Goal: Information Seeking & Learning: Learn about a topic

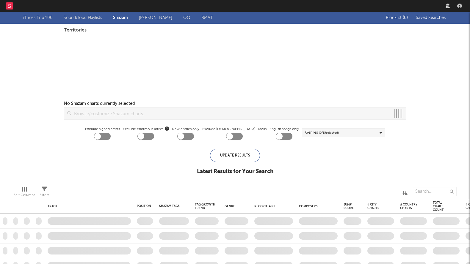
checkbox input "true"
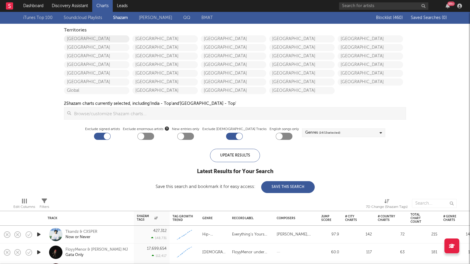
click at [93, 37] on link "United States" at bounding box center [96, 38] width 65 height 7
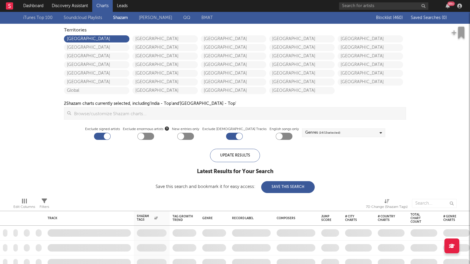
checkbox input "true"
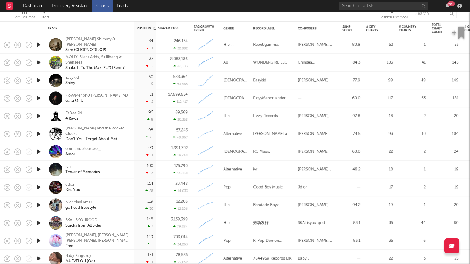
click at [38, 81] on icon "button" at bounding box center [39, 80] width 6 height 7
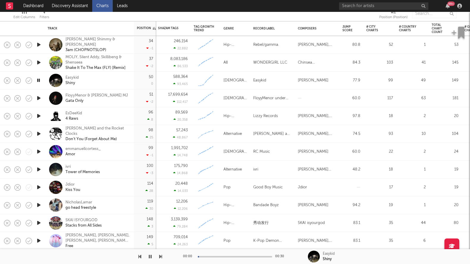
click at [38, 81] on icon "button" at bounding box center [39, 80] width 6 height 7
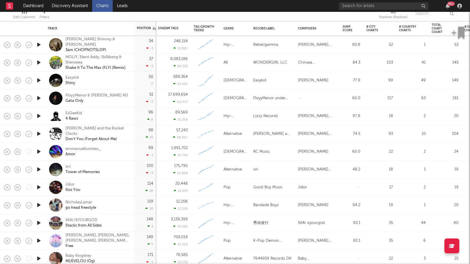
click at [41, 187] on icon "button" at bounding box center [39, 187] width 6 height 7
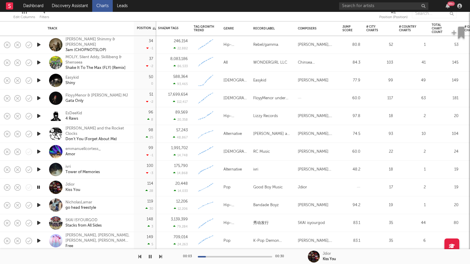
click at [38, 187] on icon "button" at bounding box center [39, 187] width 6 height 7
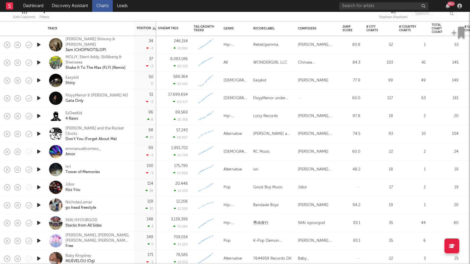
click at [39, 207] on icon "button" at bounding box center [39, 205] width 6 height 7
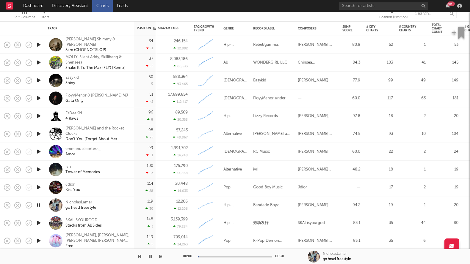
click at [39, 207] on icon "button" at bounding box center [39, 205] width 6 height 7
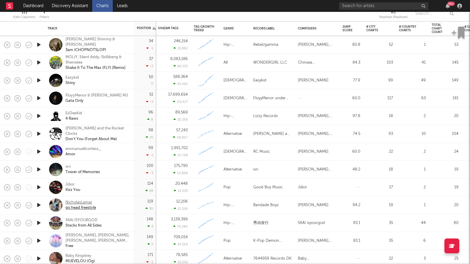
click at [78, 202] on div "NicholasLamar" at bounding box center [80, 202] width 31 height 5
click at [68, 2] on link "Discovery Assistant" at bounding box center [70, 6] width 45 height 12
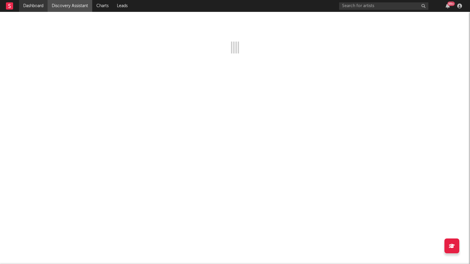
click at [31, 4] on link "Dashboard" at bounding box center [33, 6] width 29 height 12
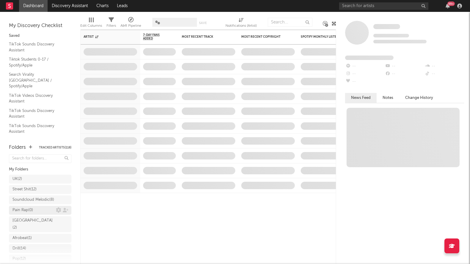
scroll to position [109, 0]
click at [25, 241] on div "Research Priorities ( 9 ) Brendan Condron" at bounding box center [39, 239] width 55 height 14
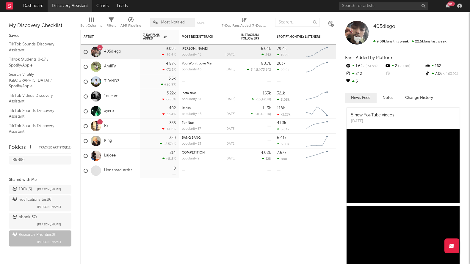
click at [61, 7] on link "Discovery Assistant" at bounding box center [70, 6] width 45 height 12
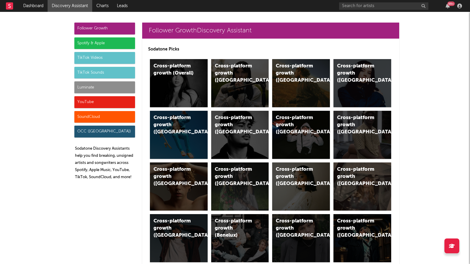
click at [102, 82] on div "Luminate" at bounding box center [104, 87] width 61 height 12
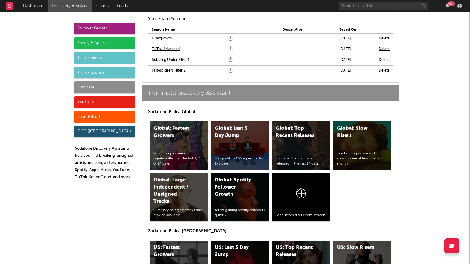
scroll to position [2712, 0]
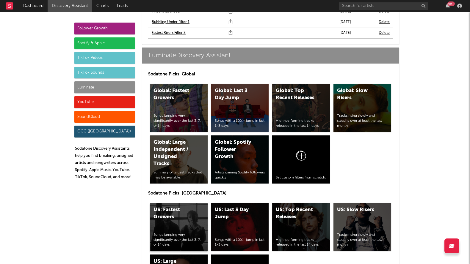
click at [172, 233] on div "Songs jumping very significantly over the last 3, 7, or 14 days." at bounding box center [178, 240] width 51 height 15
click at [298, 208] on div "US: Top Recent Releases High-performing tracks released in the last 14 days." at bounding box center [301, 227] width 58 height 48
click at [248, 207] on div "US: Last 3 Day Jump" at bounding box center [235, 214] width 40 height 14
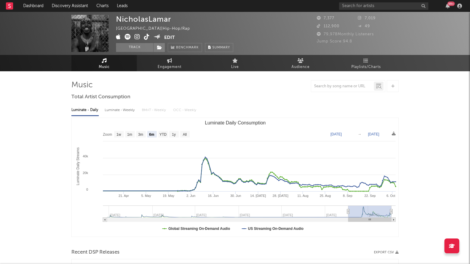
select select "6m"
click at [371, 59] on link "Playlists/Charts" at bounding box center [365, 63] width 65 height 16
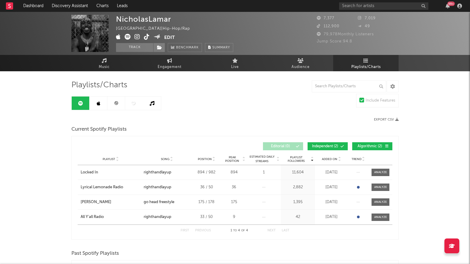
click at [118, 103] on icon at bounding box center [116, 103] width 4 height 4
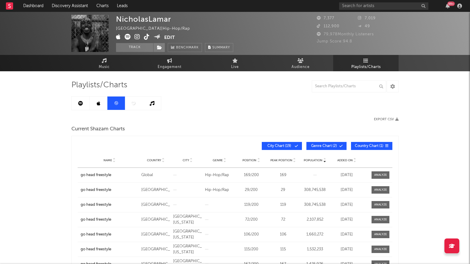
click at [80, 103] on icon at bounding box center [80, 103] width 5 height 5
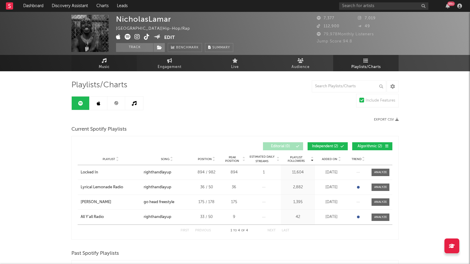
click at [108, 63] on link "Music" at bounding box center [103, 63] width 65 height 16
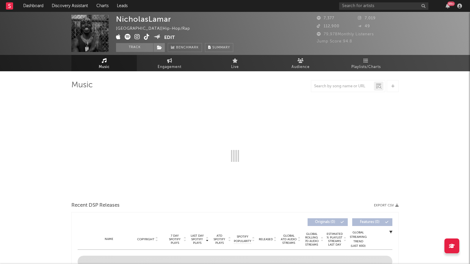
select select "6m"
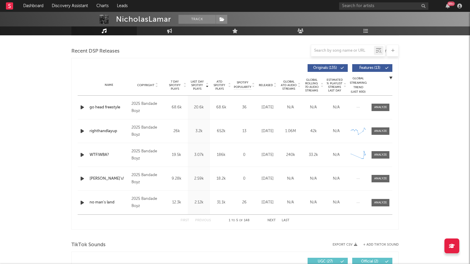
scroll to position [199, 0]
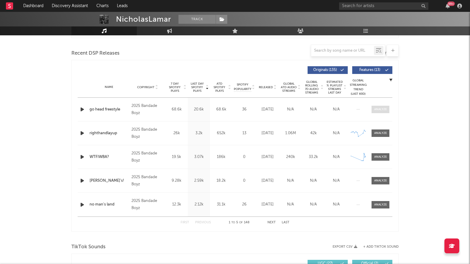
click at [378, 107] on div at bounding box center [380, 109] width 13 height 4
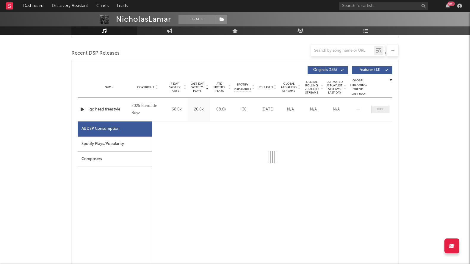
select select "1w"
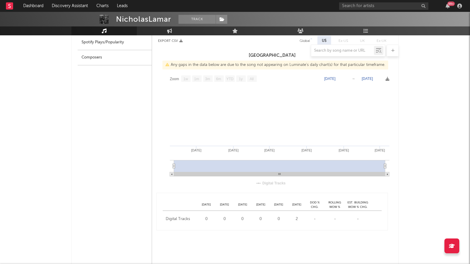
scroll to position [194, 0]
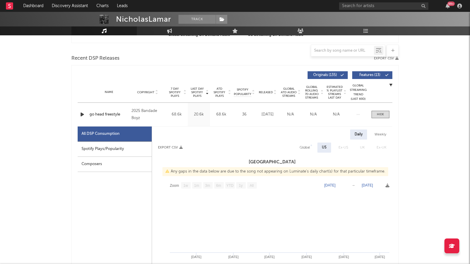
click at [320, 144] on div "US" at bounding box center [324, 148] width 14 height 10
click at [305, 145] on div "Global" at bounding box center [304, 147] width 10 height 7
select select "1w"
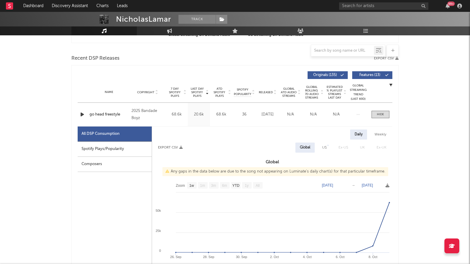
click at [320, 148] on div "US" at bounding box center [324, 148] width 13 height 10
select select "1w"
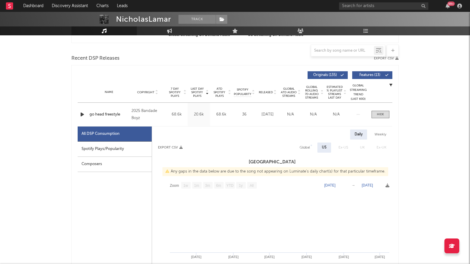
click at [296, 145] on div "Global" at bounding box center [304, 148] width 19 height 10
select select "1w"
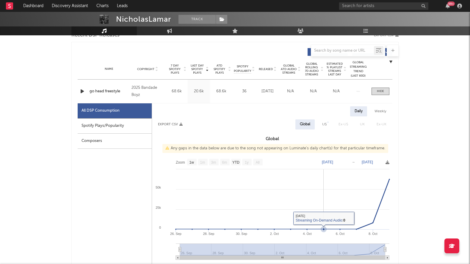
scroll to position [186, 0]
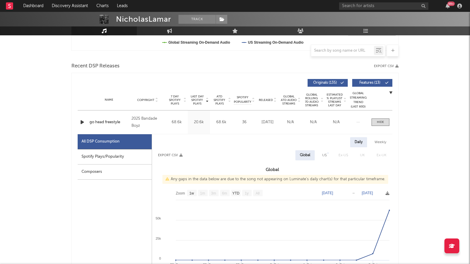
click at [323, 152] on div "US" at bounding box center [324, 155] width 4 height 7
select select "1w"
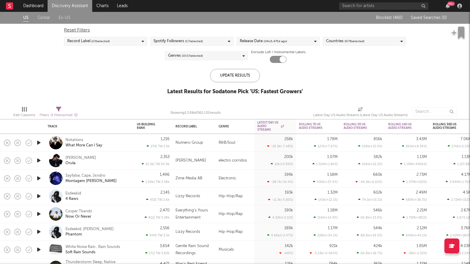
click at [279, 42] on span "( 14 to 5,475 d ago)" at bounding box center [274, 41] width 23 height 7
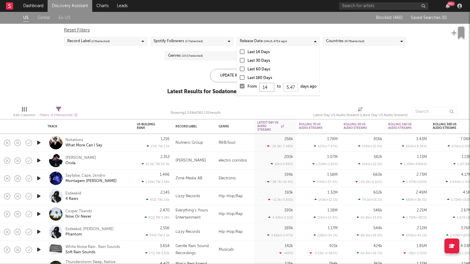
click at [270, 86] on input "14" at bounding box center [266, 87] width 15 height 9
type input "1"
type input "0"
click at [229, 73] on div "Update Results" at bounding box center [235, 75] width 50 height 13
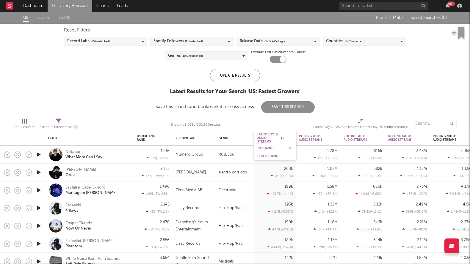
click at [263, 148] on div "1D Change" at bounding box center [270, 149] width 27 height 4
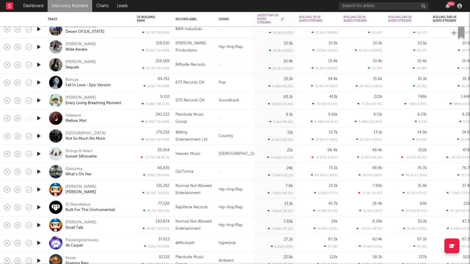
click at [37, 46] on icon "button" at bounding box center [39, 46] width 6 height 7
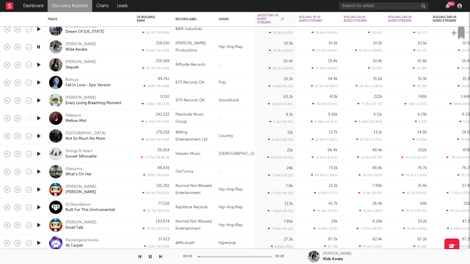
click at [40, 47] on icon "button" at bounding box center [39, 46] width 6 height 7
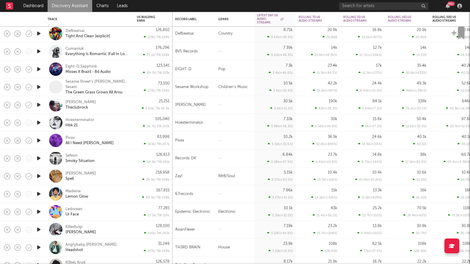
click at [117, 161] on div "Sefeon Smoky Situation" at bounding box center [97, 158] width 64 height 11
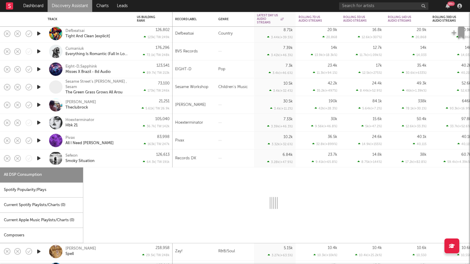
click at [117, 161] on div "Sefeon Smoky Situation" at bounding box center [97, 158] width 64 height 11
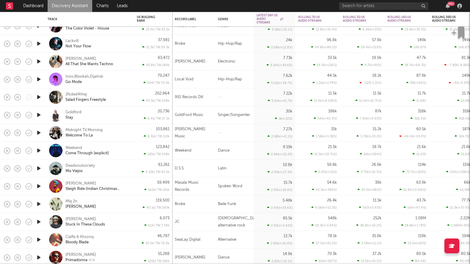
click at [40, 98] on icon "button" at bounding box center [39, 97] width 6 height 7
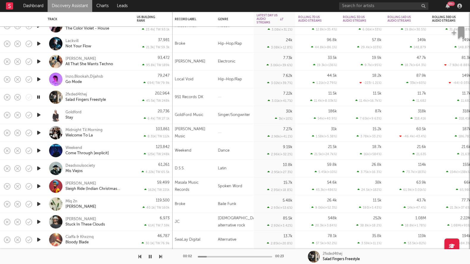
click at [38, 98] on icon "button" at bounding box center [39, 97] width 6 height 7
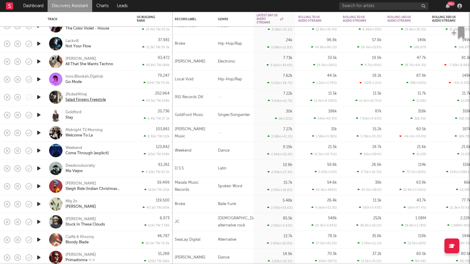
click at [70, 98] on div "Salad Fingers Freestyle" at bounding box center [85, 99] width 40 height 5
click at [73, 95] on div "2fxded4thej" at bounding box center [75, 94] width 21 height 5
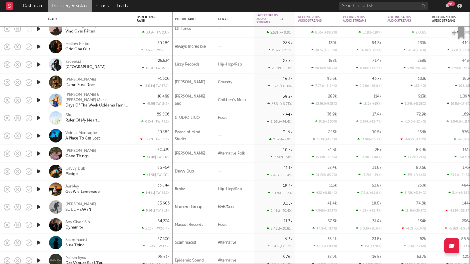
click at [37, 188] on icon "button" at bounding box center [39, 189] width 6 height 7
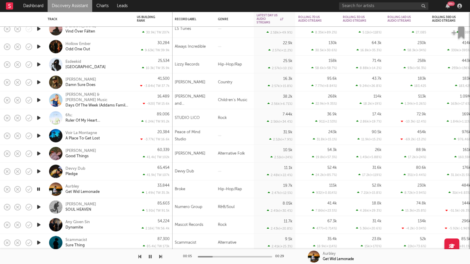
click at [38, 189] on icon "button" at bounding box center [39, 189] width 6 height 7
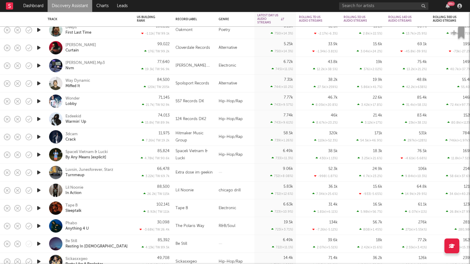
click at [129, 136] on div "3dcam Crack" at bounding box center [97, 137] width 64 height 11
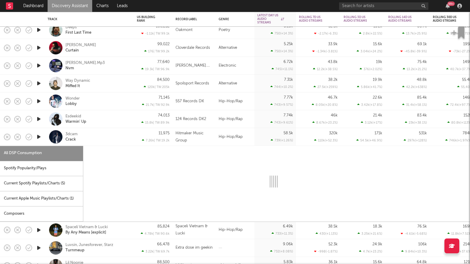
select select "1w"
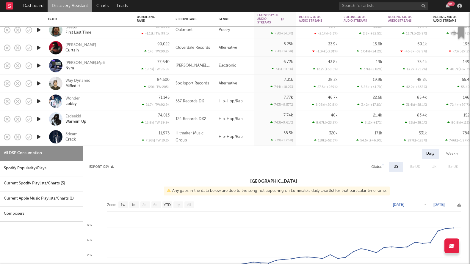
click at [129, 136] on div "3dcam Crack" at bounding box center [97, 137] width 64 height 11
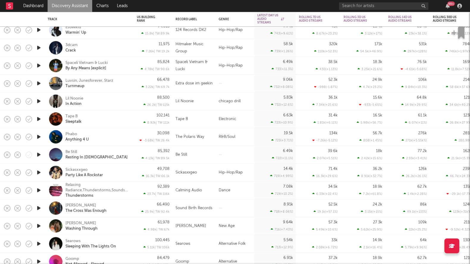
click at [38, 136] on icon "button" at bounding box center [39, 136] width 6 height 7
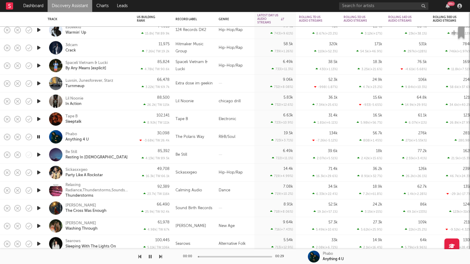
click at [38, 136] on icon "button" at bounding box center [39, 136] width 6 height 7
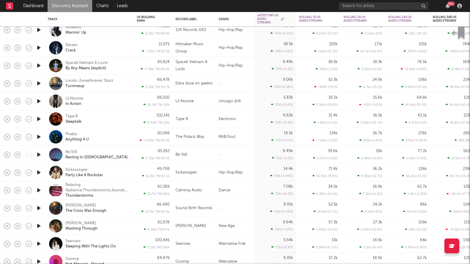
click at [38, 136] on icon "button" at bounding box center [39, 136] width 6 height 7
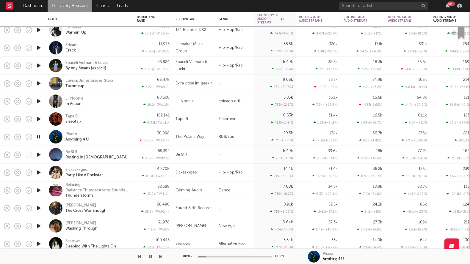
click at [38, 136] on icon "button" at bounding box center [39, 136] width 6 height 7
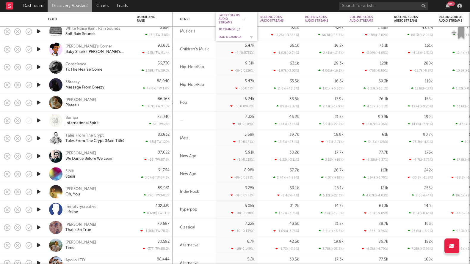
click at [229, 37] on div "DoD % Change" at bounding box center [232, 37] width 27 height 4
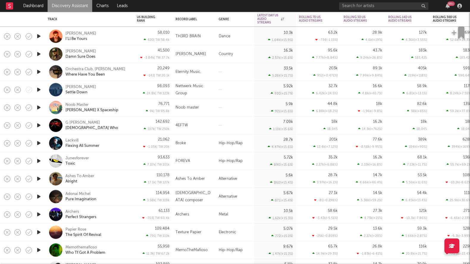
click at [111, 130] on div "G Ravon Lady Who" at bounding box center [97, 125] width 64 height 11
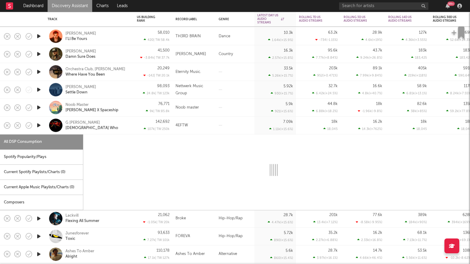
select select "1w"
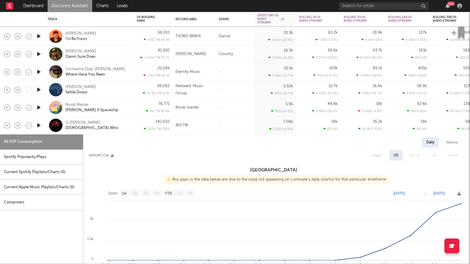
click at [111, 130] on div "G Ravon Lady Who" at bounding box center [97, 125] width 64 height 11
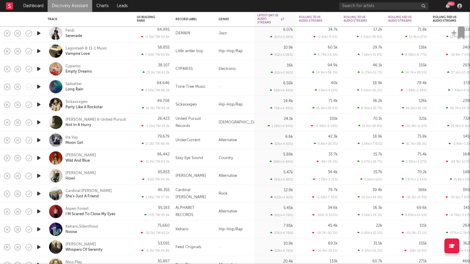
click at [40, 104] on icon "button" at bounding box center [39, 104] width 6 height 7
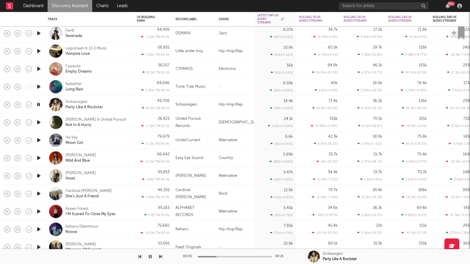
click at [40, 104] on icon "button" at bounding box center [39, 104] width 6 height 7
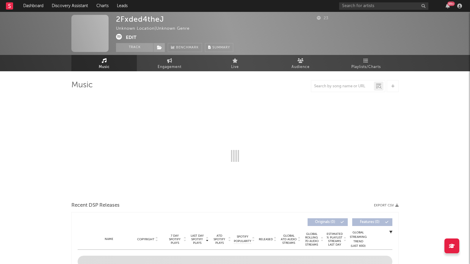
select select "1w"
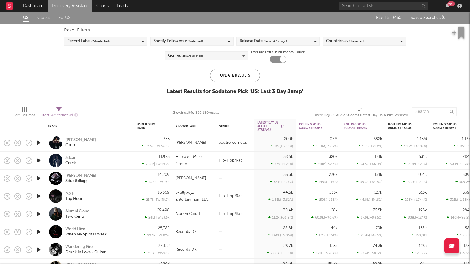
click at [278, 45] on div "Release Date ( 14 to [DATE])" at bounding box center [277, 41] width 83 height 9
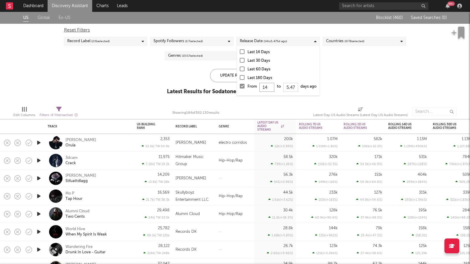
click at [273, 88] on input "14" at bounding box center [266, 87] width 15 height 9
type input "1"
type input "0"
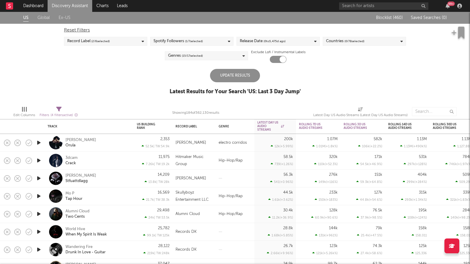
click at [226, 75] on div "Update Results" at bounding box center [235, 75] width 50 height 13
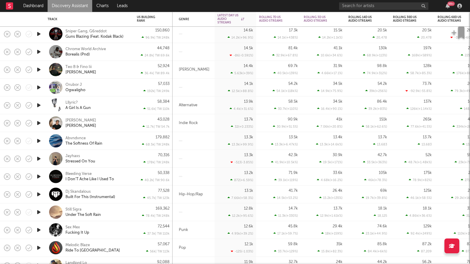
click at [38, 106] on icon "button" at bounding box center [39, 105] width 6 height 7
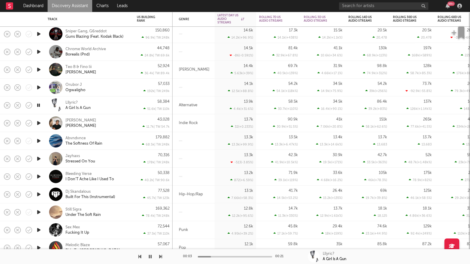
click at [39, 107] on icon "button" at bounding box center [39, 105] width 6 height 7
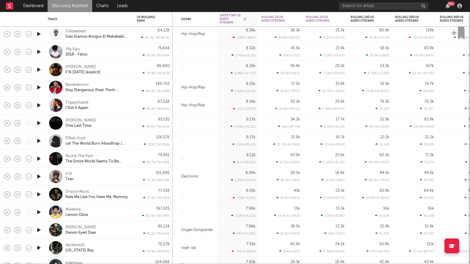
click at [40, 86] on icon "button" at bounding box center [39, 87] width 6 height 7
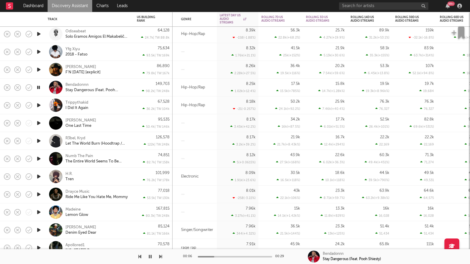
click at [40, 86] on icon "button" at bounding box center [39, 87] width 6 height 7
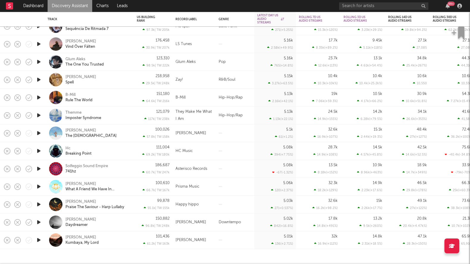
click at [63, 4] on link "Discovery Assistant" at bounding box center [70, 6] width 45 height 12
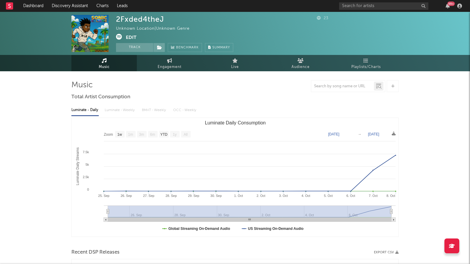
select select "1w"
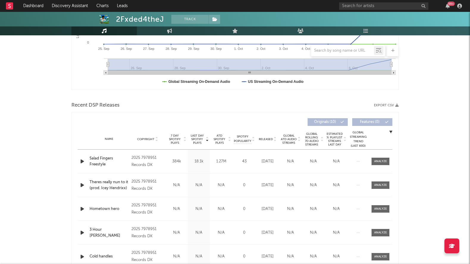
scroll to position [150, 0]
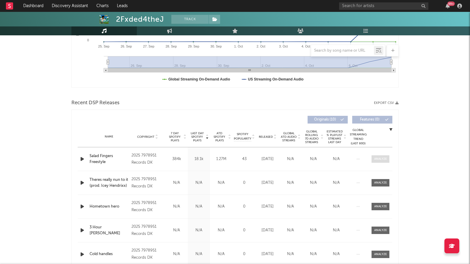
click at [382, 157] on div at bounding box center [380, 159] width 13 height 4
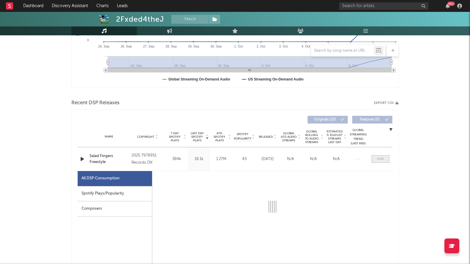
select select "1w"
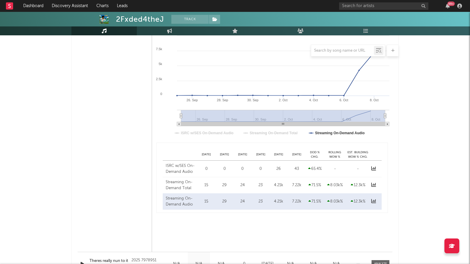
scroll to position [353, 0]
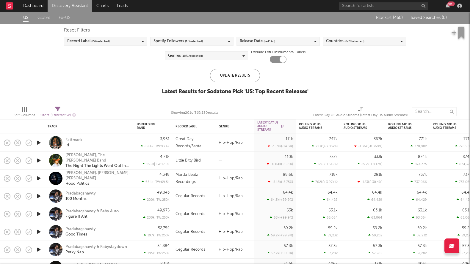
click at [296, 43] on div "Release Date (last 14 d)" at bounding box center [277, 41] width 83 height 9
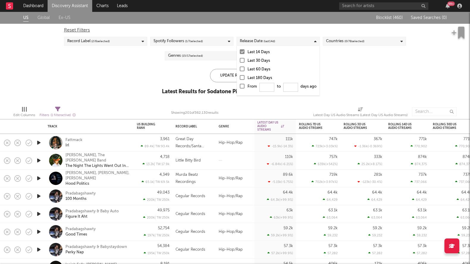
click at [240, 85] on div at bounding box center [242, 86] width 5 height 5
click at [240, 85] on input "From to days ago" at bounding box center [240, 88] width 0 height 10
click at [263, 90] on input "From to days ago" at bounding box center [266, 87] width 15 height 9
type input "0"
click at [225, 77] on div "Update Results" at bounding box center [235, 75] width 50 height 13
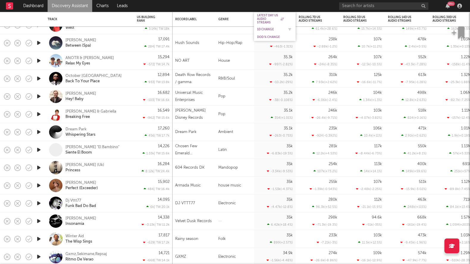
click at [268, 29] on div "1D Change" at bounding box center [270, 30] width 27 height 4
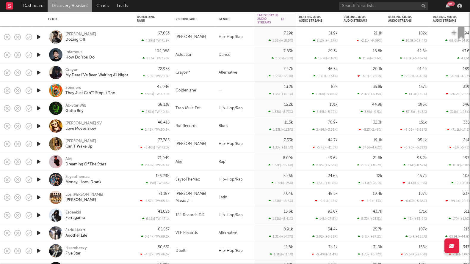
click at [72, 32] on div "Lil Kooley" at bounding box center [80, 34] width 31 height 5
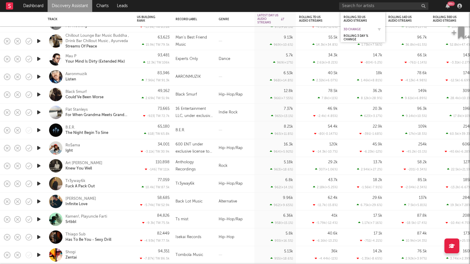
click at [352, 29] on div "3D Change" at bounding box center [358, 30] width 30 height 4
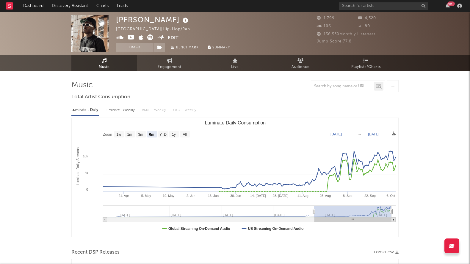
select select "6m"
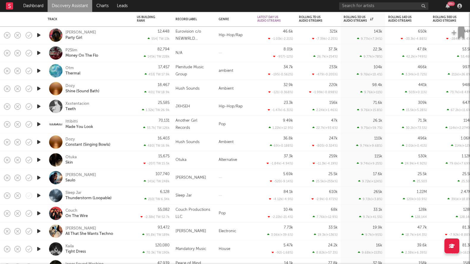
click at [42, 54] on icon "button" at bounding box center [39, 52] width 6 height 7
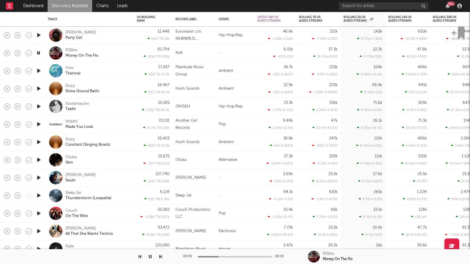
click at [37, 54] on icon "button" at bounding box center [39, 52] width 6 height 7
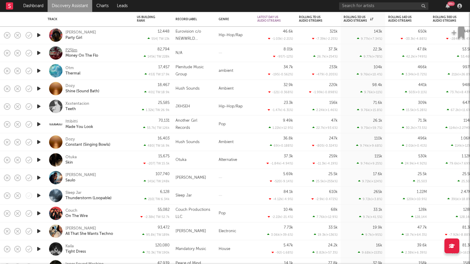
click at [72, 49] on div "P2$lim" at bounding box center [71, 50] width 12 height 5
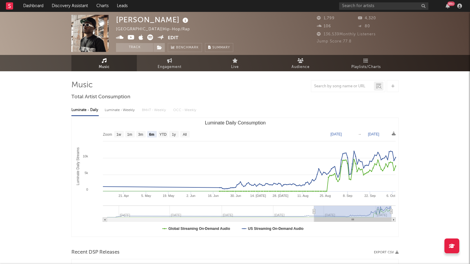
select select "6m"
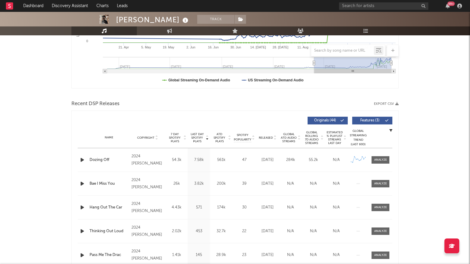
scroll to position [149, 0]
click at [379, 159] on div at bounding box center [380, 160] width 13 height 4
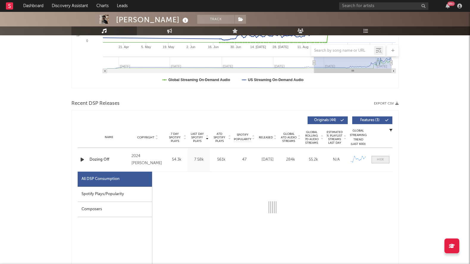
select select "6m"
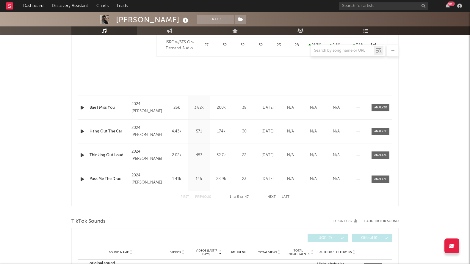
scroll to position [511, 0]
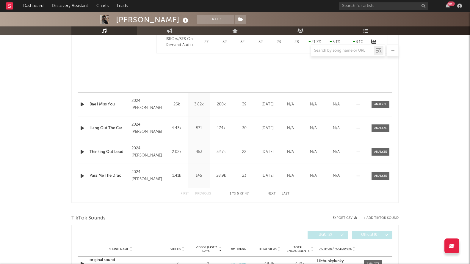
click at [383, 108] on div "Name Bae I Miss You Copyright 2024 [PERSON_NAME] Label [PERSON_NAME] Album Name…" at bounding box center [235, 104] width 315 height 23
click at [383, 103] on div at bounding box center [380, 104] width 13 height 4
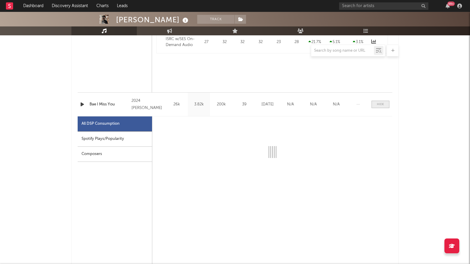
select select "1w"
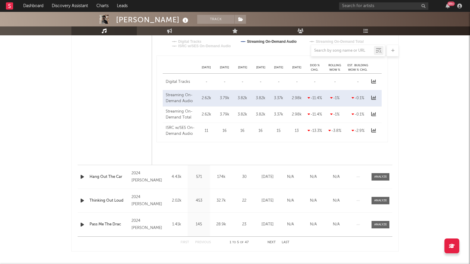
scroll to position [702, 0]
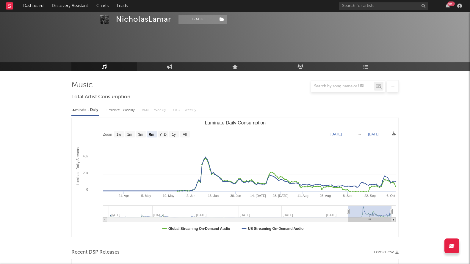
select select "6m"
select select "1w"
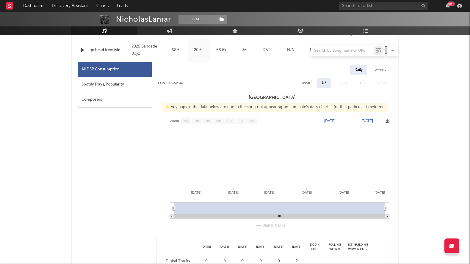
scroll to position [227, 0]
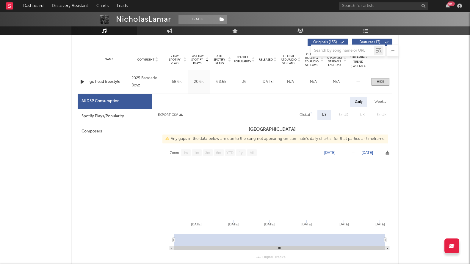
click at [111, 85] on div "Name go head freestyle Copyright 2025 Bandade Boyz Label Bandade Boyz Album Nam…" at bounding box center [235, 81] width 315 height 23
click at [108, 81] on div "go head freestyle" at bounding box center [108, 82] width 39 height 6
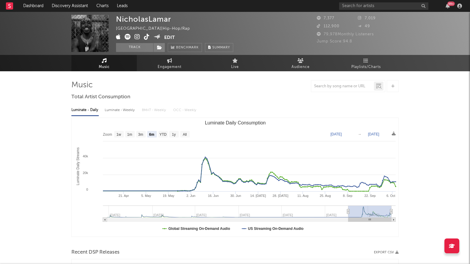
click at [151, 37] on span at bounding box center [140, 37] width 48 height 7
click at [149, 37] on icon at bounding box center [147, 37] width 6 height 6
click at [371, 66] on span "Playlists/Charts" at bounding box center [365, 67] width 29 height 7
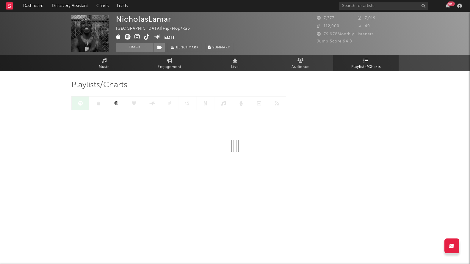
click at [117, 108] on link at bounding box center [116, 103] width 18 height 13
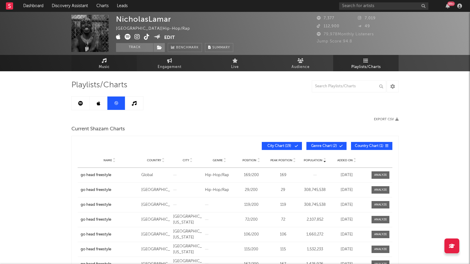
click at [102, 62] on icon at bounding box center [104, 60] width 5 height 5
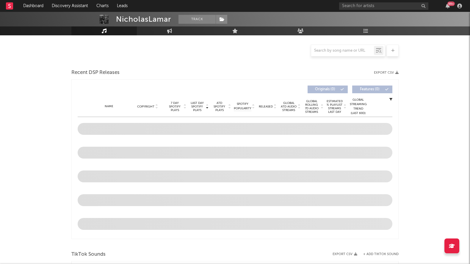
select select "6m"
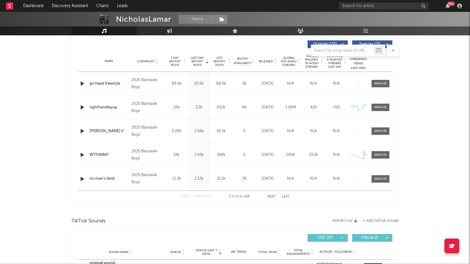
scroll to position [201, 0]
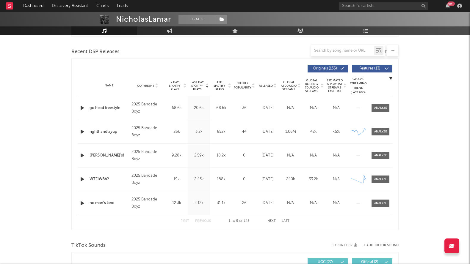
click at [278, 221] on div "First Previous 1 to 5 of 148 Next Last" at bounding box center [234, 222] width 109 height 12
click at [275, 221] on button "Next" at bounding box center [271, 221] width 8 height 3
click at [94, 179] on div "focusright?" at bounding box center [108, 180] width 39 height 6
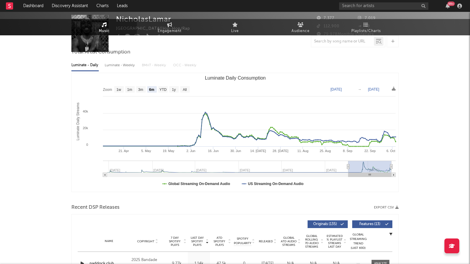
scroll to position [0, 0]
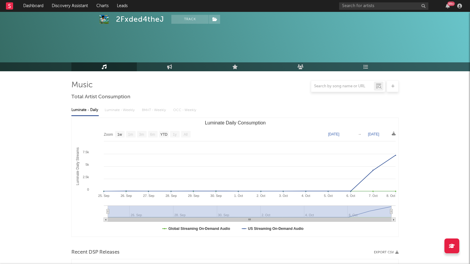
select select "1w"
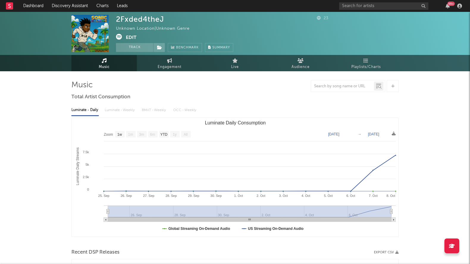
click at [117, 37] on icon at bounding box center [119, 37] width 6 height 6
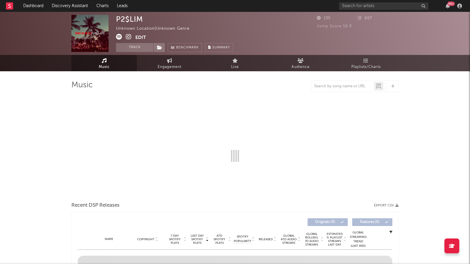
select select "1w"
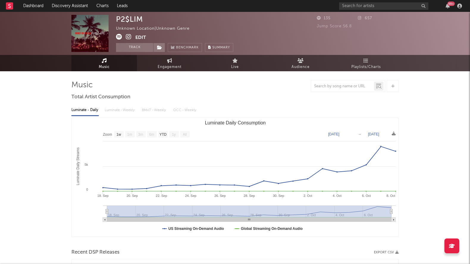
click at [128, 38] on icon at bounding box center [129, 37] width 6 height 6
